Goal: Information Seeking & Learning: Learn about a topic

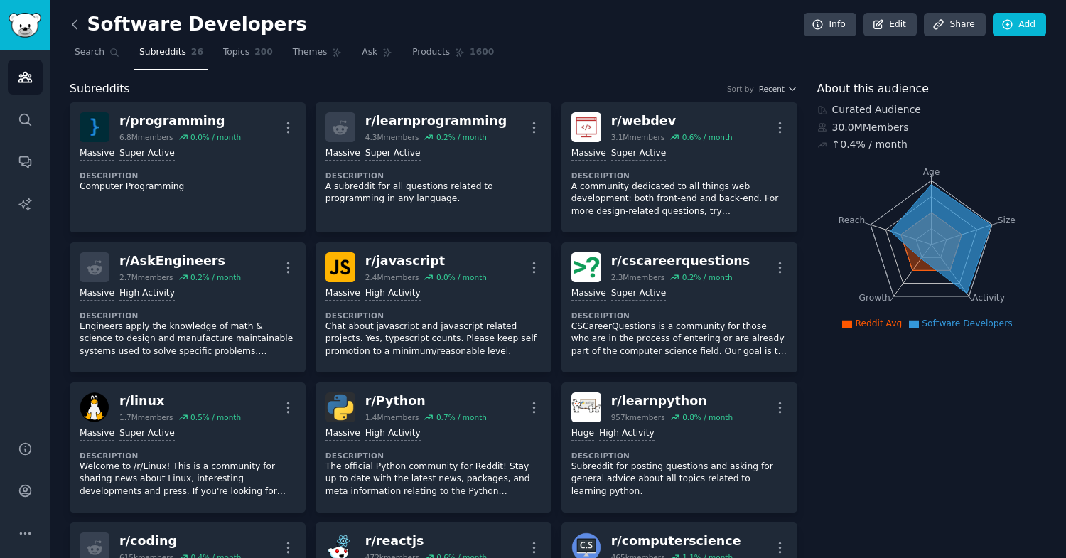
click at [75, 24] on icon at bounding box center [75, 24] width 15 height 15
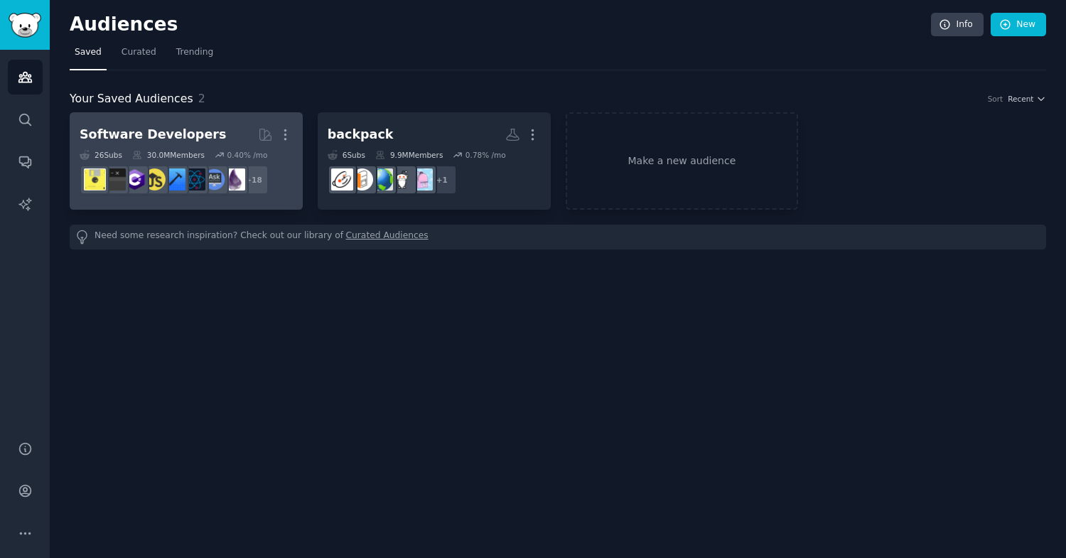
click at [200, 138] on div "Software Developers" at bounding box center [153, 135] width 146 height 18
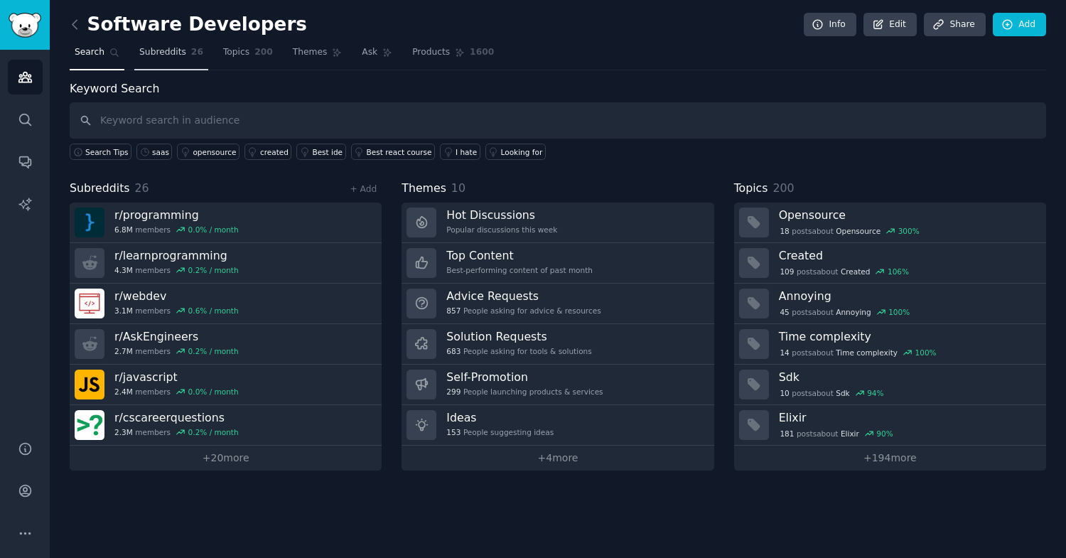
click at [166, 62] on link "Subreddits 26" at bounding box center [171, 55] width 74 height 29
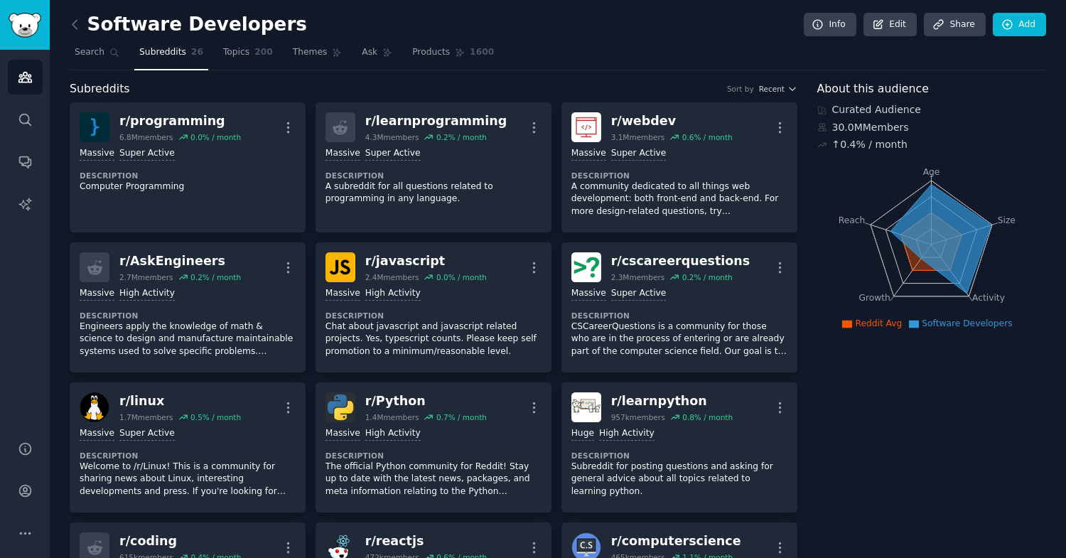
click at [95, 92] on span "Subreddits" at bounding box center [100, 89] width 60 height 18
copy h2 "Subreddits"
